Goal: Information Seeking & Learning: Understand process/instructions

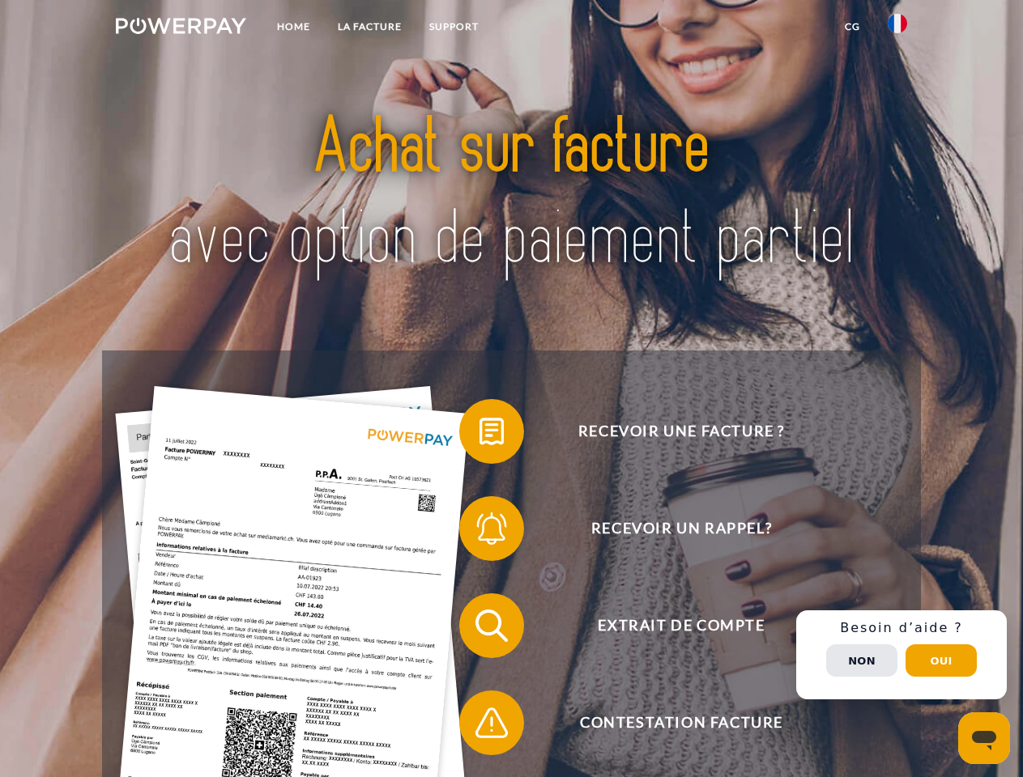
click at [181, 28] on img at bounding box center [181, 26] width 130 height 16
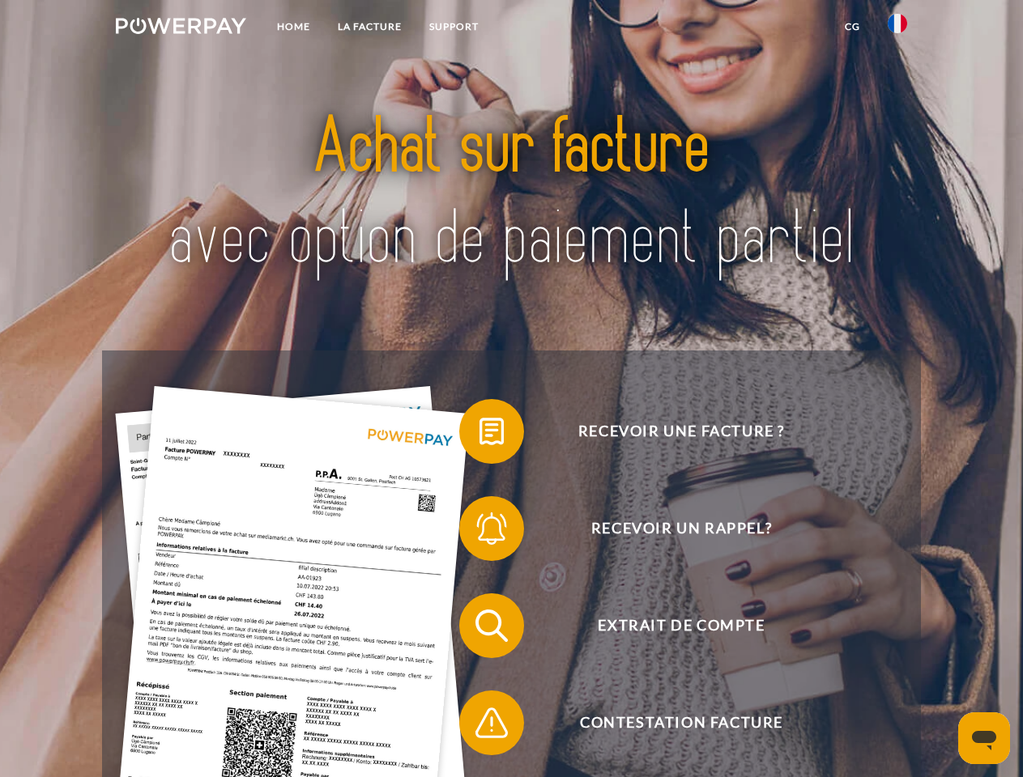
click at [897, 28] on img at bounding box center [897, 23] width 19 height 19
click at [852, 27] on link "CG" at bounding box center [852, 26] width 43 height 29
click at [479, 435] on span at bounding box center [467, 431] width 81 height 81
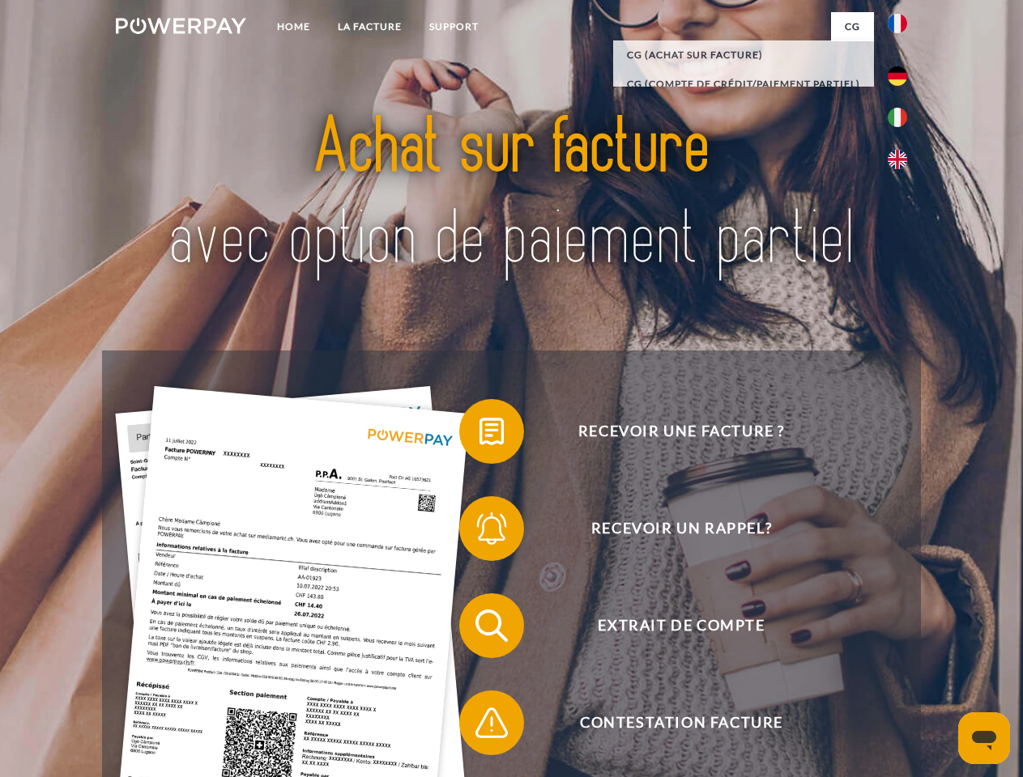
click at [479, 532] on span at bounding box center [467, 528] width 81 height 81
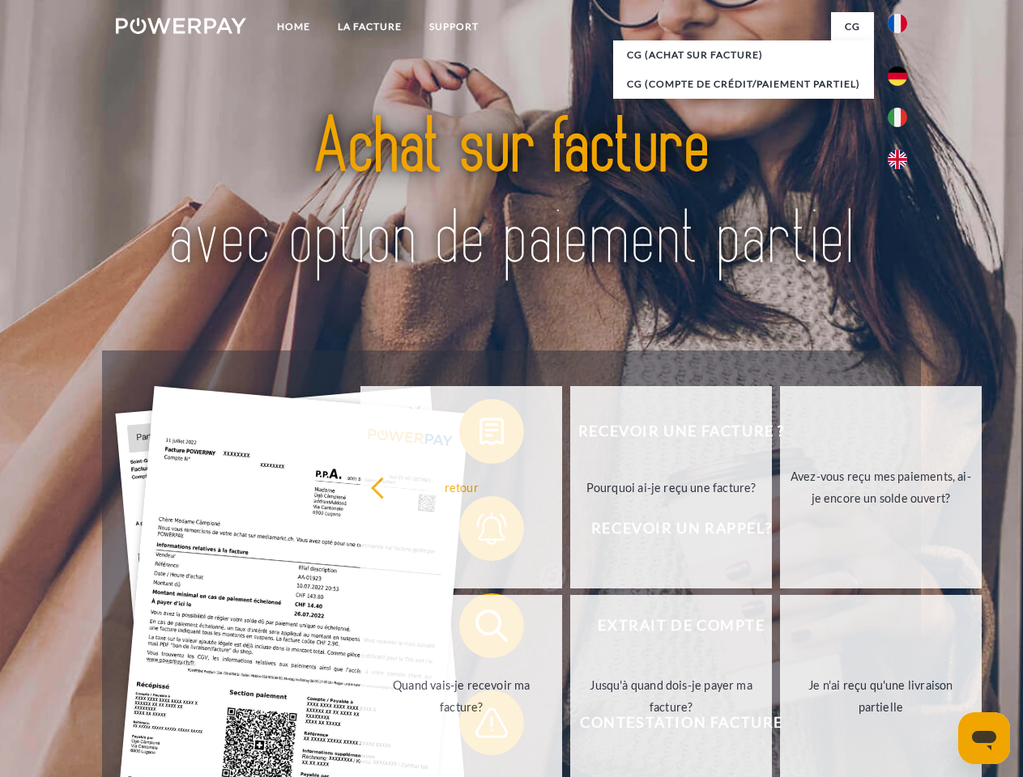
click at [570, 629] on link "Jusqu'à quand dois-je payer ma facture?" at bounding box center [671, 696] width 202 height 202
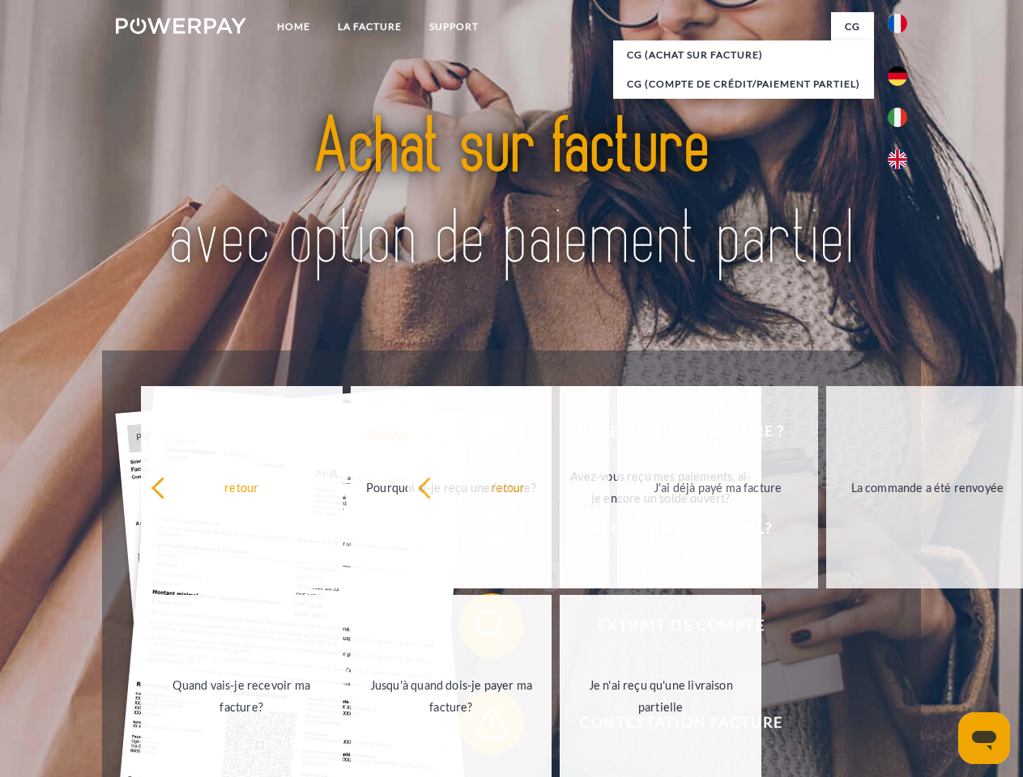
click at [479, 726] on span at bounding box center [467, 723] width 81 height 81
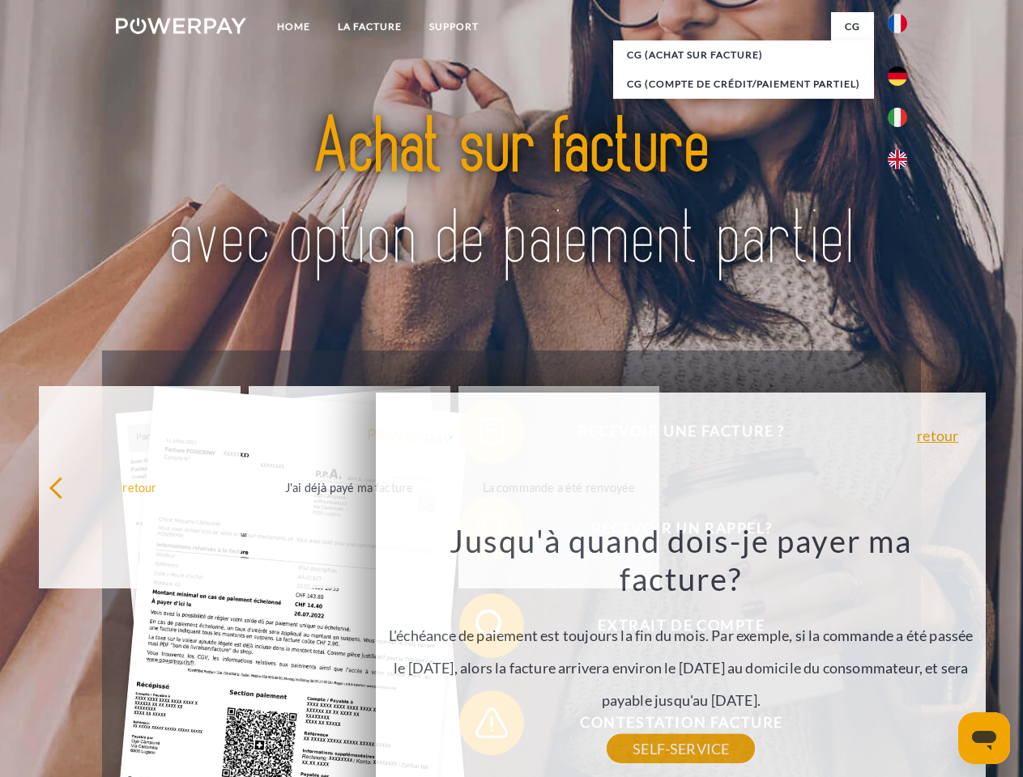
click at [901, 655] on div "Recevoir une facture ? Recevoir un rappel? Extrait de compte retour" at bounding box center [511, 675] width 818 height 648
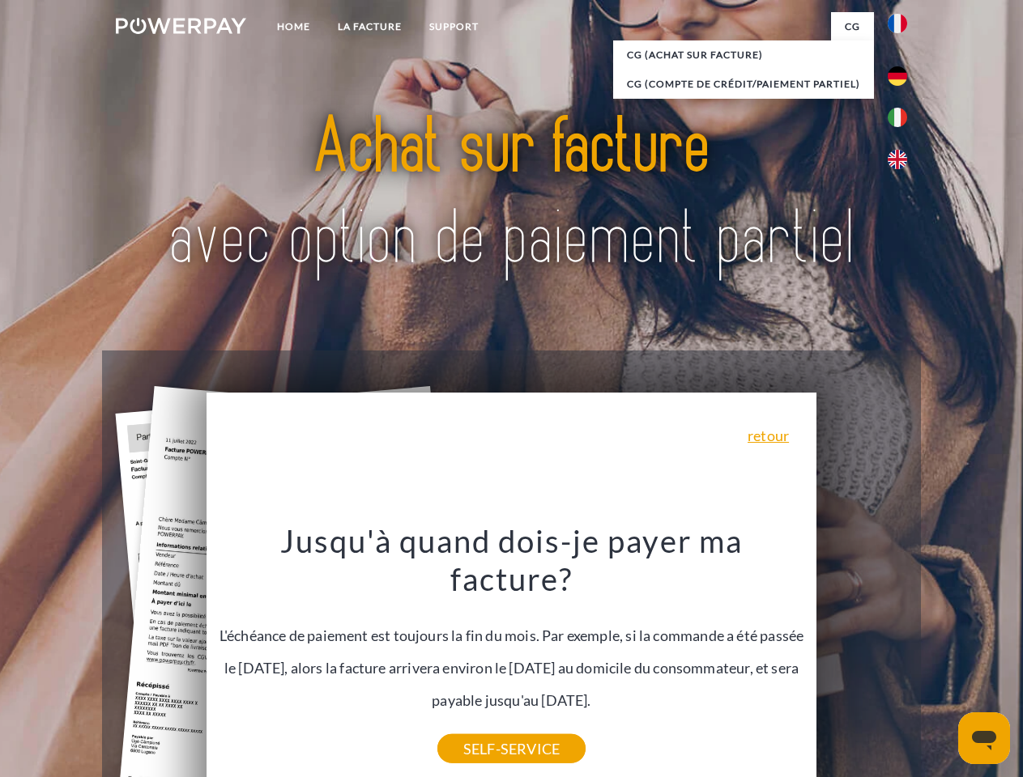
click at [862, 658] on span "Extrait de compte" at bounding box center [681, 626] width 397 height 65
click at [941, 661] on header "Home LA FACTURE Support" at bounding box center [511, 559] width 1023 height 1118
